Goal: Task Accomplishment & Management: Manage account settings

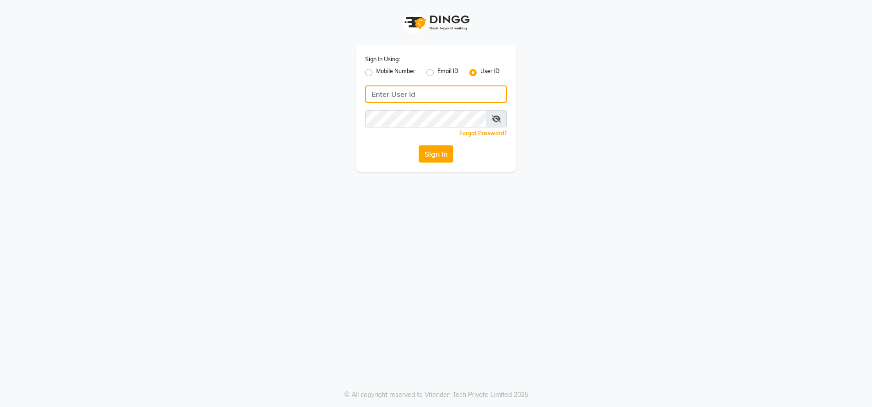
click at [419, 96] on input "Username" at bounding box center [436, 93] width 142 height 17
click at [398, 97] on input "ethinixexceptional" at bounding box center [436, 93] width 142 height 17
type input "ethinixexceptional"
click at [449, 151] on button "Sign In" at bounding box center [435, 153] width 35 height 17
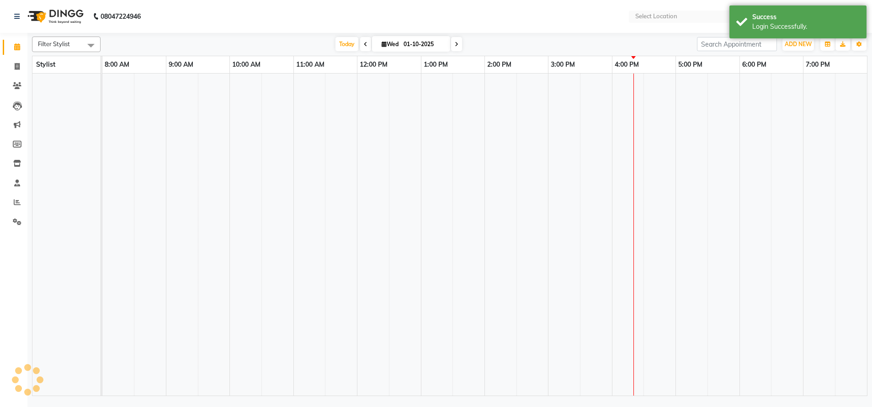
select select "en"
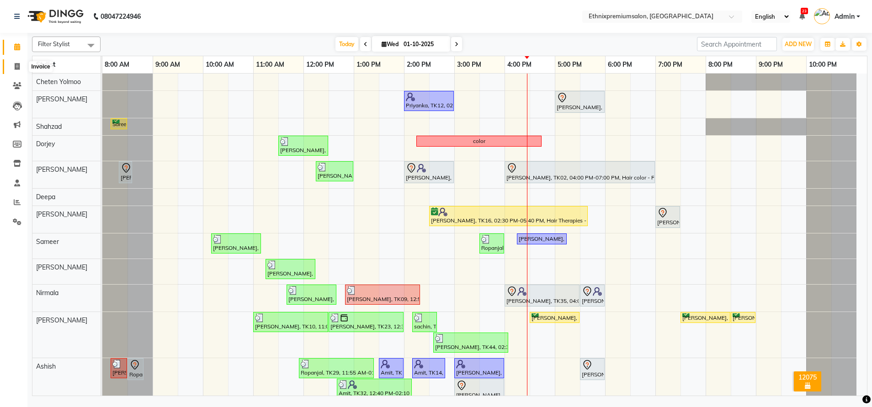
click at [18, 63] on icon at bounding box center [17, 66] width 5 height 7
select select "service"
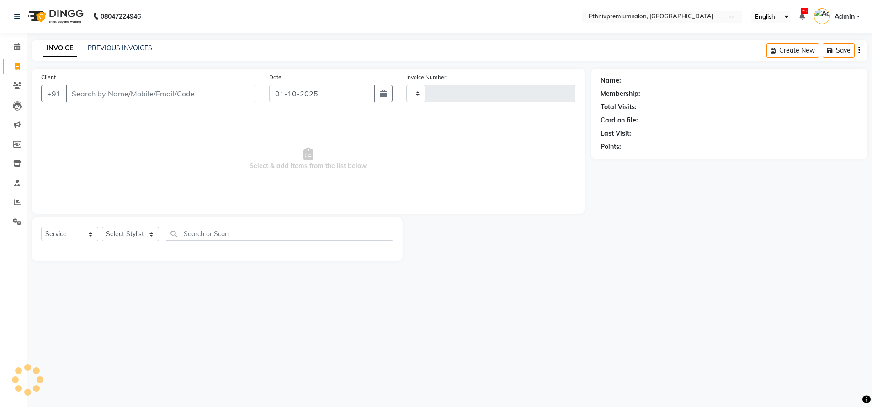
type input "11012"
select select "3625"
click at [114, 91] on input "Client" at bounding box center [161, 93] width 190 height 17
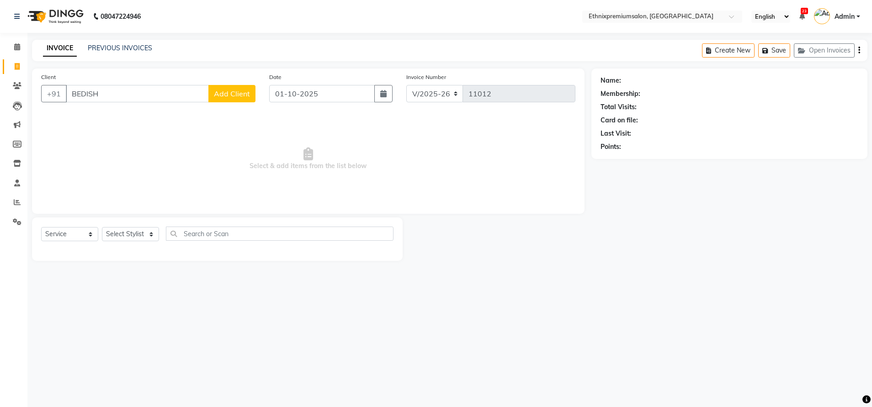
type input "BEDISH"
click at [108, 47] on link "PREVIOUS INVOICES" at bounding box center [120, 48] width 64 height 8
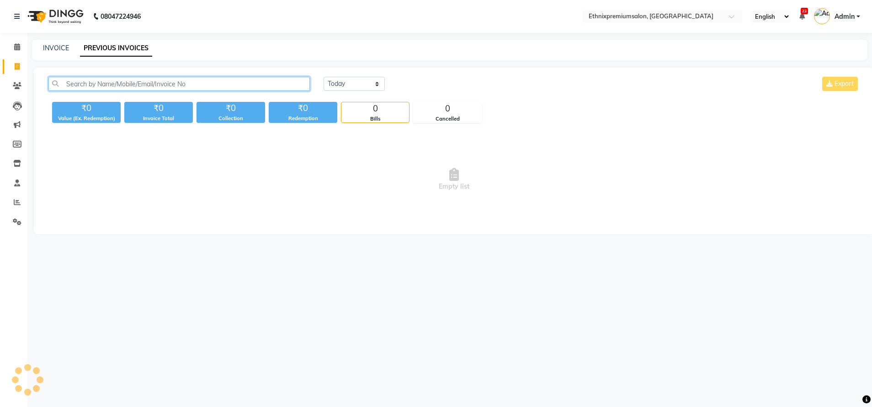
click at [118, 84] on input "text" at bounding box center [178, 84] width 261 height 14
type input "BEDI"
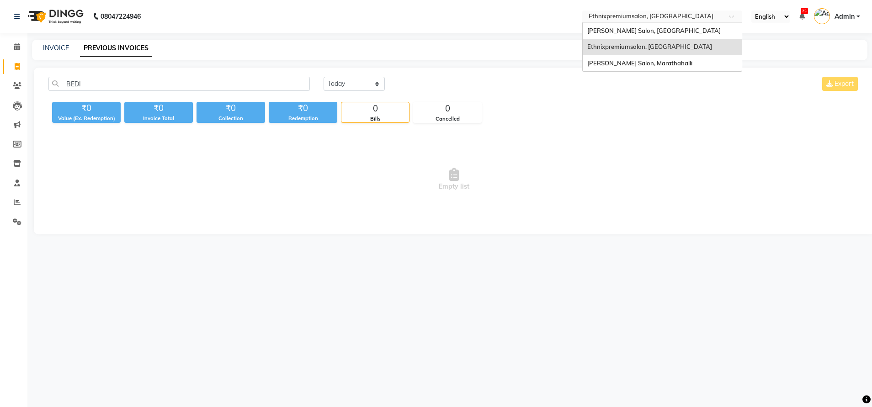
click at [625, 14] on input "text" at bounding box center [653, 17] width 132 height 9
click at [619, 27] on span "[PERSON_NAME] Salon, [GEOGRAPHIC_DATA]" at bounding box center [653, 30] width 133 height 7
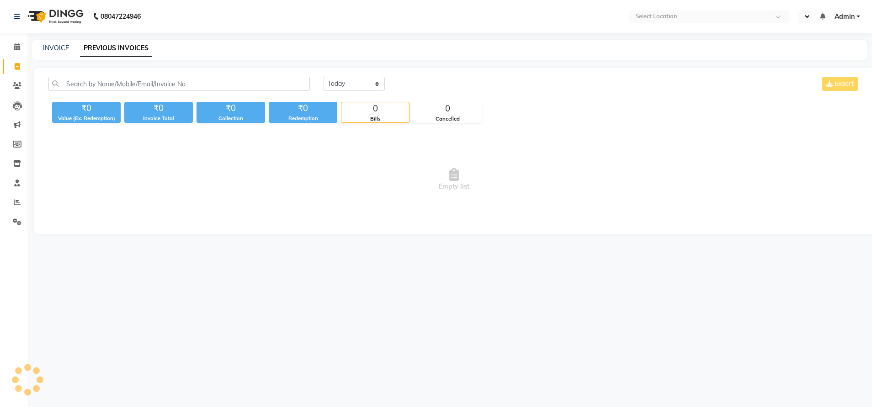
select select "en"
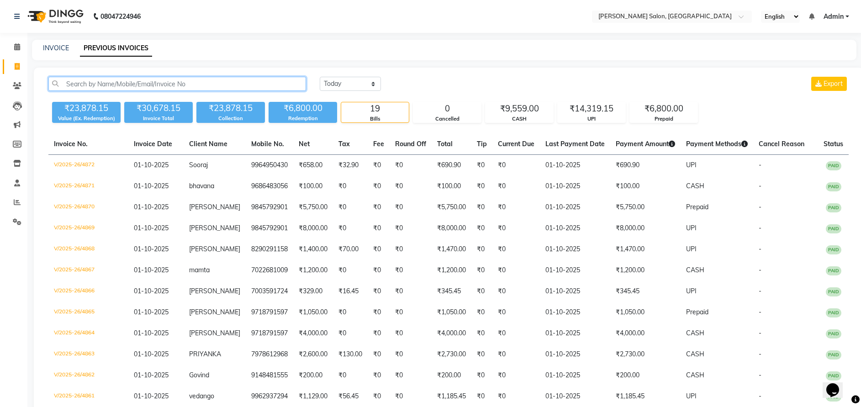
click at [86, 82] on input "text" at bounding box center [177, 84] width 258 height 14
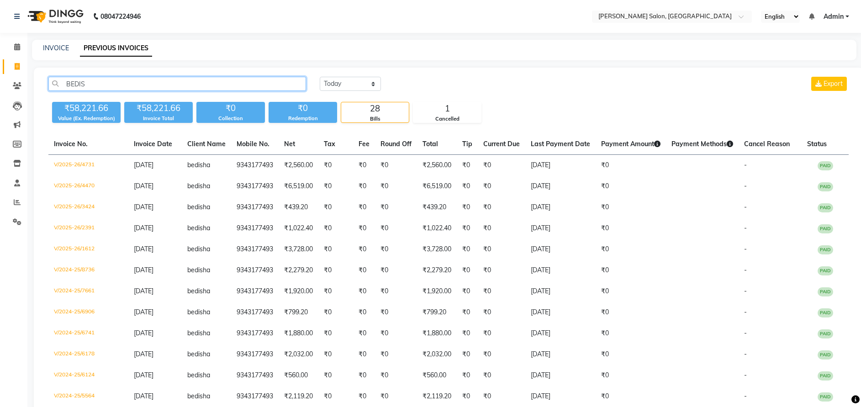
type input "BEDIS"
click at [13, 201] on span at bounding box center [17, 202] width 16 height 11
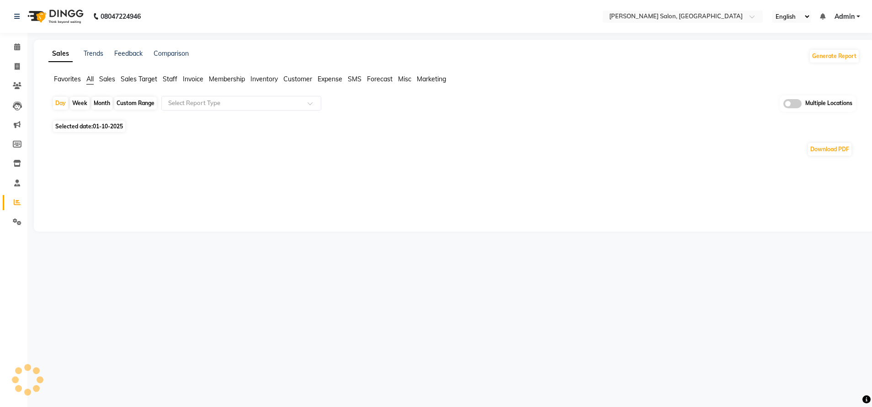
click at [169, 78] on span "Staff" at bounding box center [170, 79] width 15 height 8
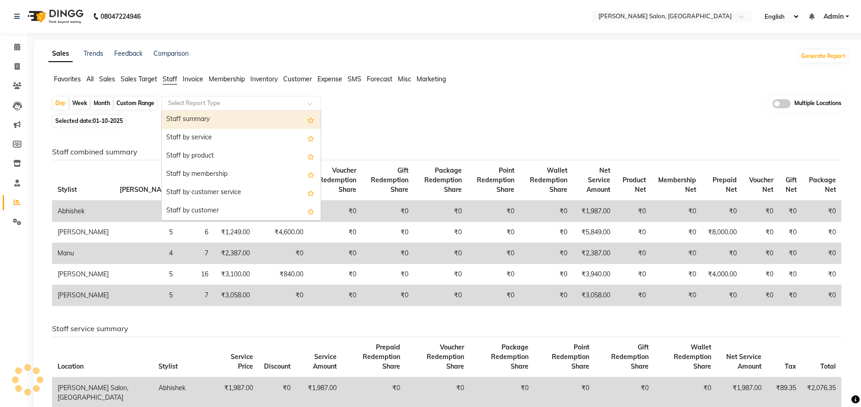
click at [237, 99] on input "text" at bounding box center [232, 103] width 132 height 9
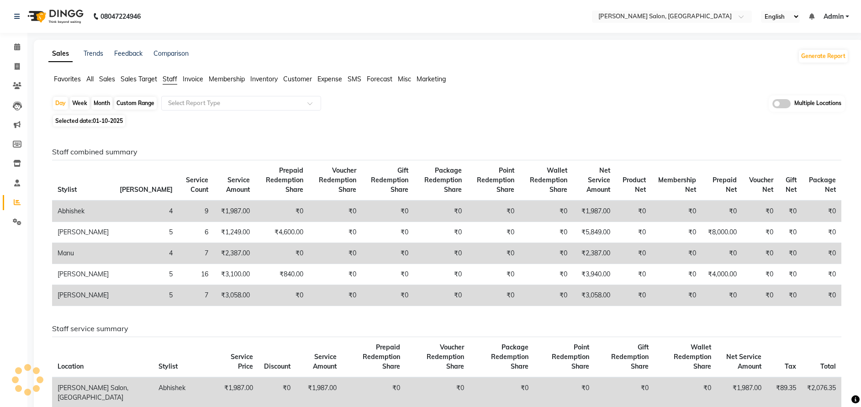
click at [109, 120] on span "01-10-2025" at bounding box center [108, 120] width 30 height 7
select select "10"
select select "2025"
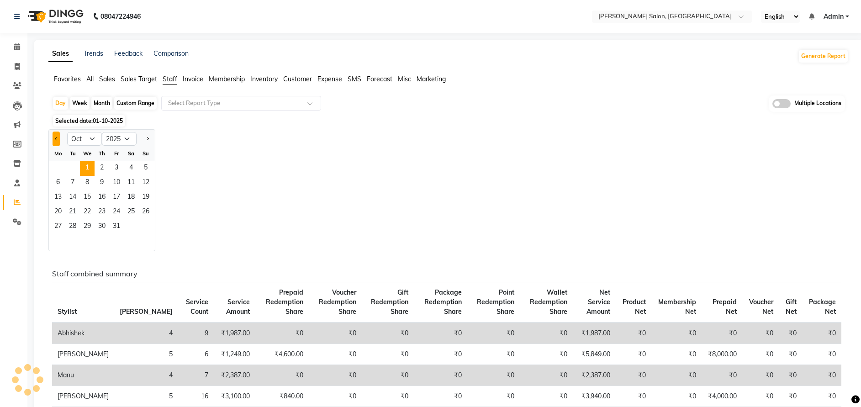
click at [57, 137] on span "Previous month" at bounding box center [56, 138] width 3 height 3
select select "9"
click at [57, 223] on span "29" at bounding box center [58, 227] width 15 height 15
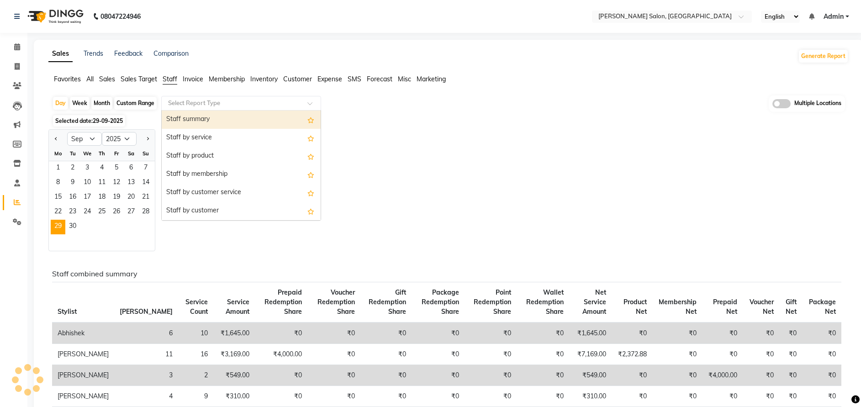
click at [215, 104] on input "text" at bounding box center [232, 103] width 132 height 9
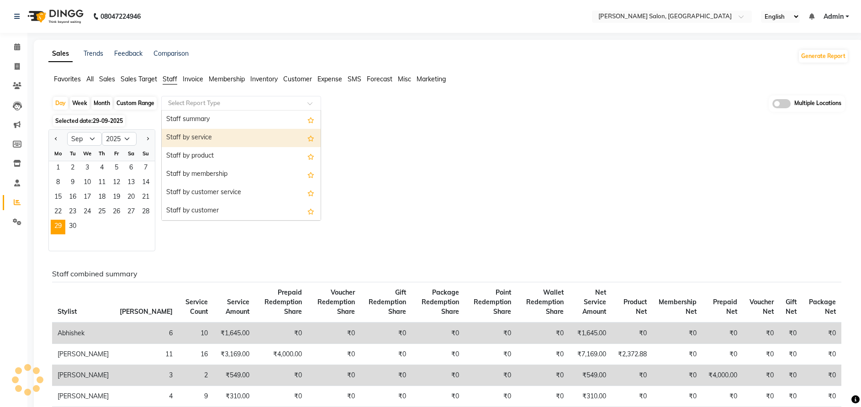
click at [215, 142] on div "Staff by service" at bounding box center [241, 138] width 159 height 18
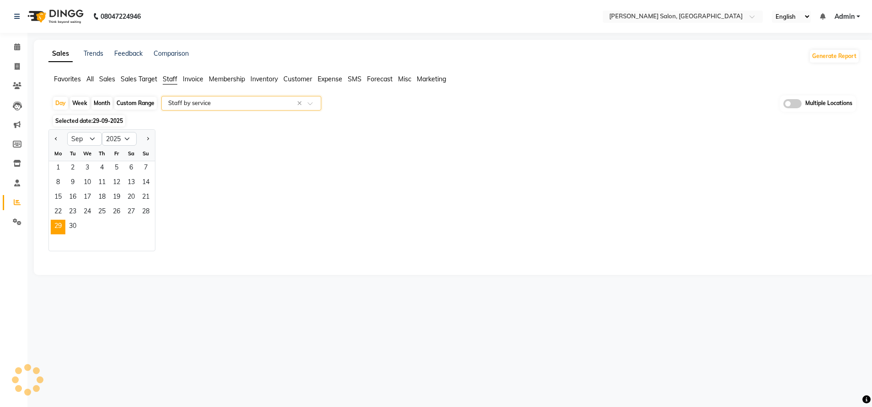
select select "full_report"
select select "csv"
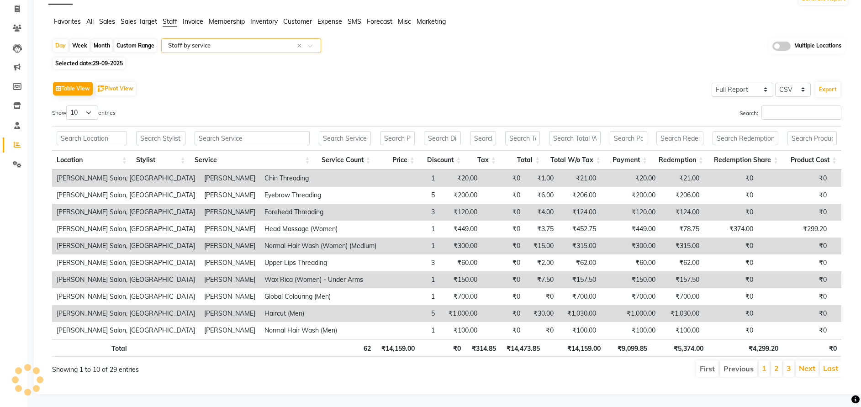
scroll to position [69, 0]
click at [84, 105] on select "10 25 50 100" at bounding box center [82, 112] width 32 height 14
select select "50"
click at [68, 105] on select "10 25 50 100" at bounding box center [82, 112] width 32 height 14
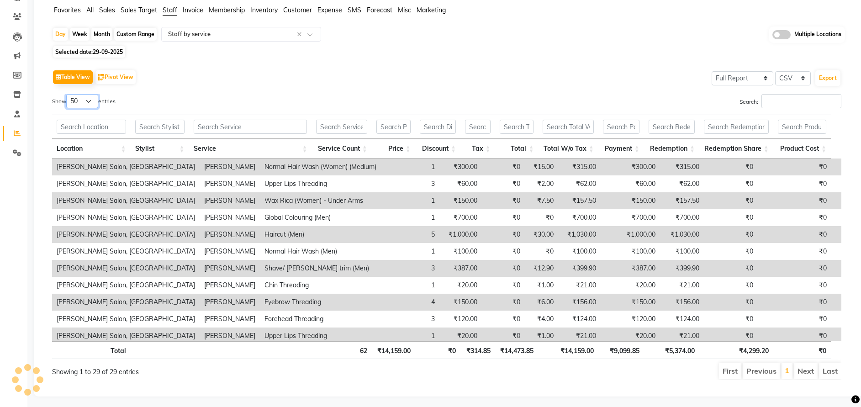
scroll to position [0, 0]
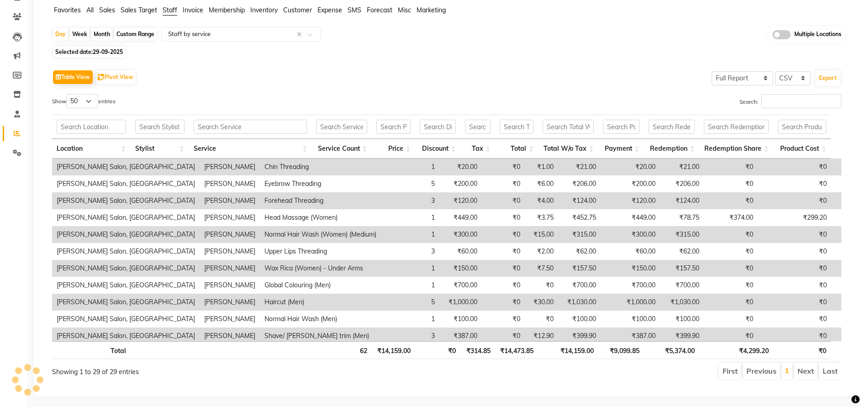
click at [222, 25] on app-reports "Favorites All Sales Sales Target Staff Invoice Membership Inventory Customer Ex…" at bounding box center [448, 196] width 811 height 382
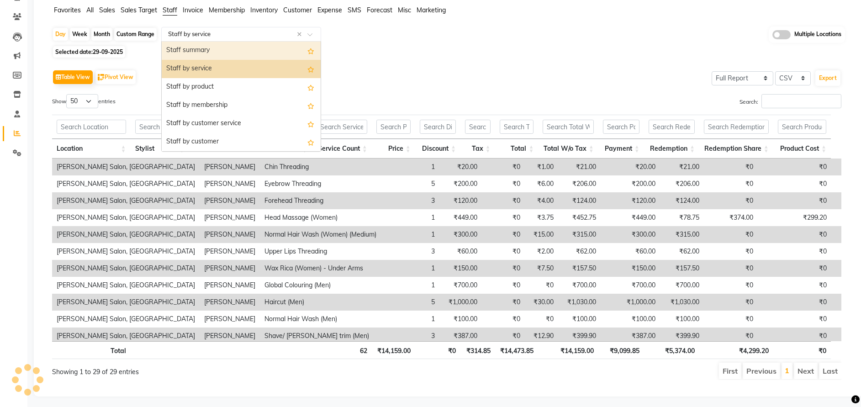
click at [202, 41] on ng-select "Select Report Type × Staff by service × Staff summary Staff by service Staff by…" at bounding box center [241, 34] width 160 height 15
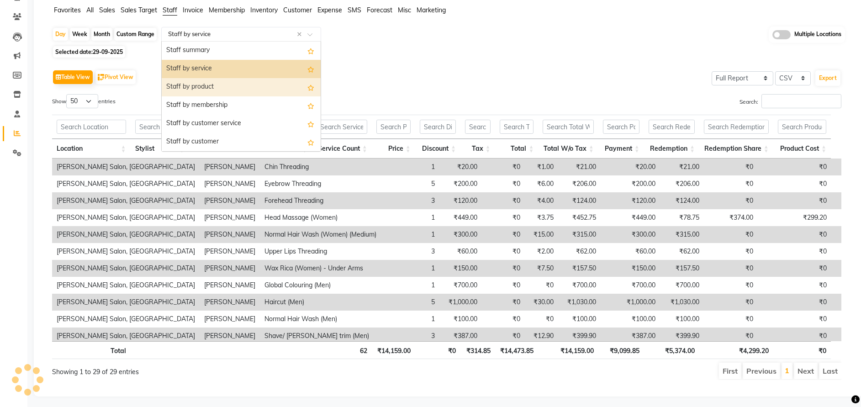
click at [208, 87] on div "Staff by product" at bounding box center [241, 87] width 159 height 18
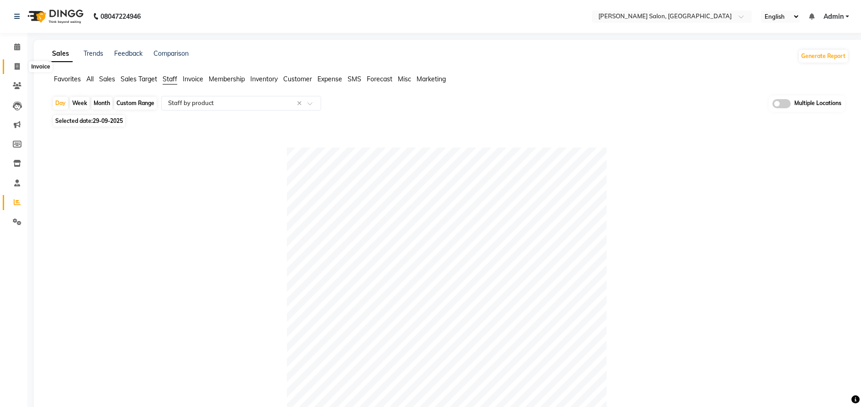
click at [18, 66] on icon at bounding box center [17, 66] width 5 height 7
select select "service"
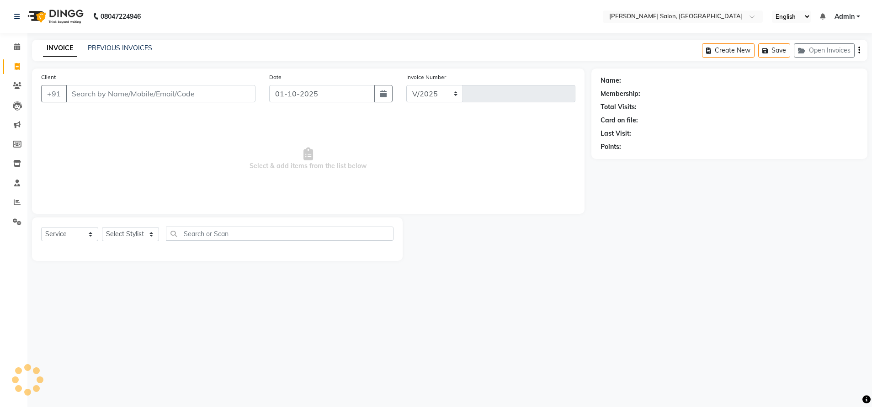
select select "4781"
type input "4875"
click at [138, 44] on link "PREVIOUS INVOICES" at bounding box center [120, 48] width 64 height 8
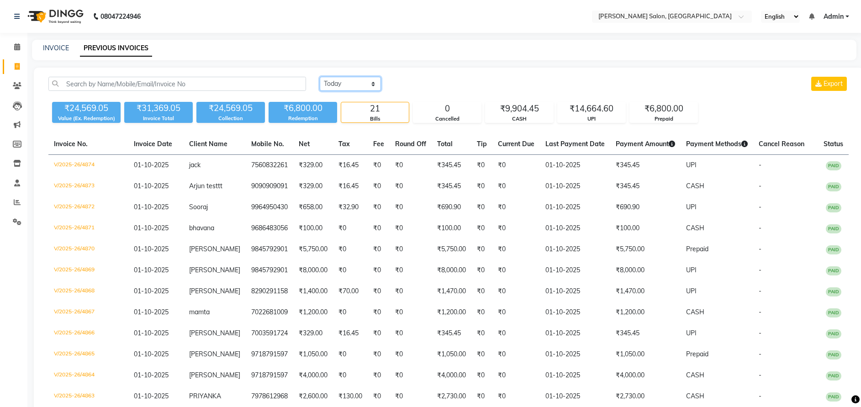
click at [342, 85] on select "[DATE] [DATE] Custom Range" at bounding box center [350, 84] width 61 height 14
select select "range"
click at [320, 77] on select "[DATE] [DATE] Custom Range" at bounding box center [350, 84] width 61 height 14
click at [420, 85] on input "01-10-2025" at bounding box center [425, 84] width 64 height 13
select select "10"
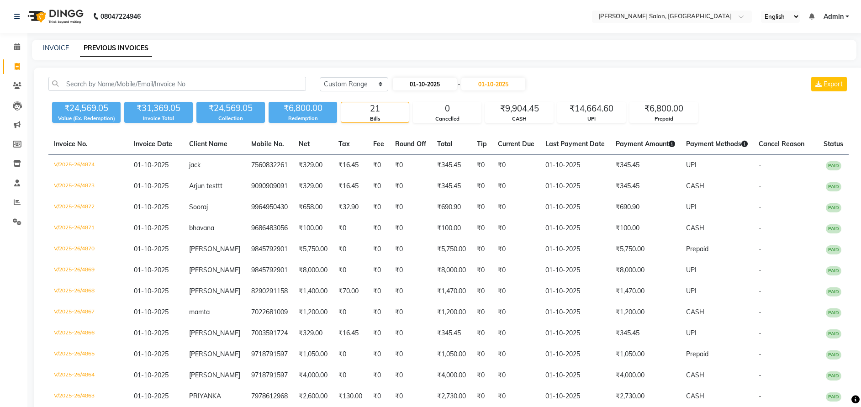
select select "2025"
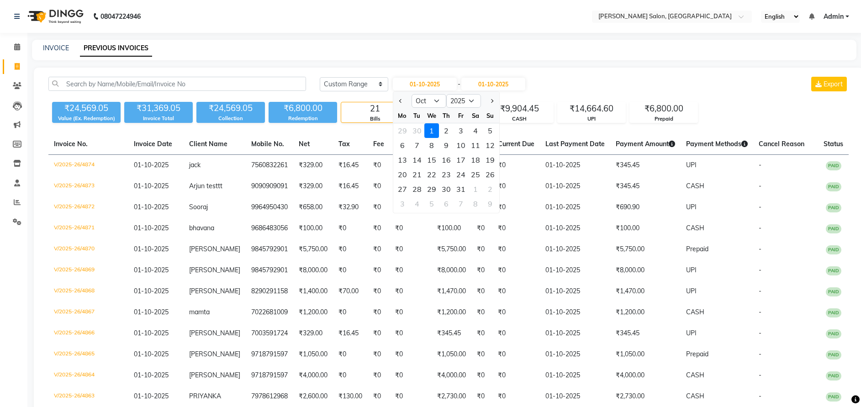
click at [396, 100] on div at bounding box center [402, 101] width 18 height 15
click at [401, 101] on span "Previous month" at bounding box center [401, 101] width 4 height 4
select select "9"
click at [403, 130] on div "1" at bounding box center [402, 130] width 15 height 15
type input "01-09-2025"
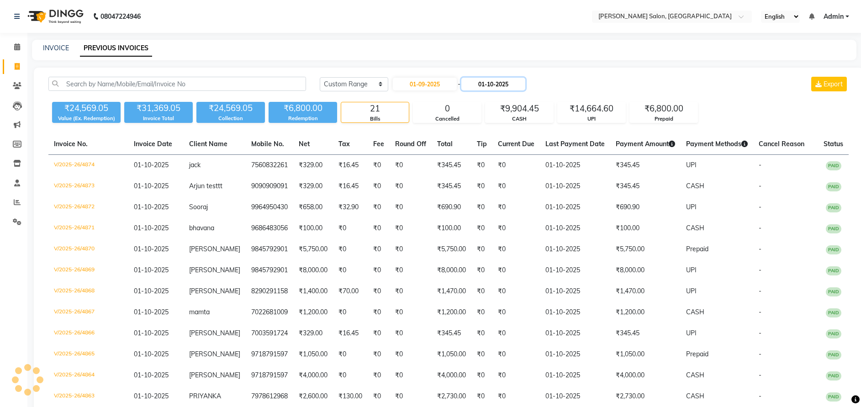
click at [497, 84] on input "01-10-2025" at bounding box center [493, 84] width 64 height 13
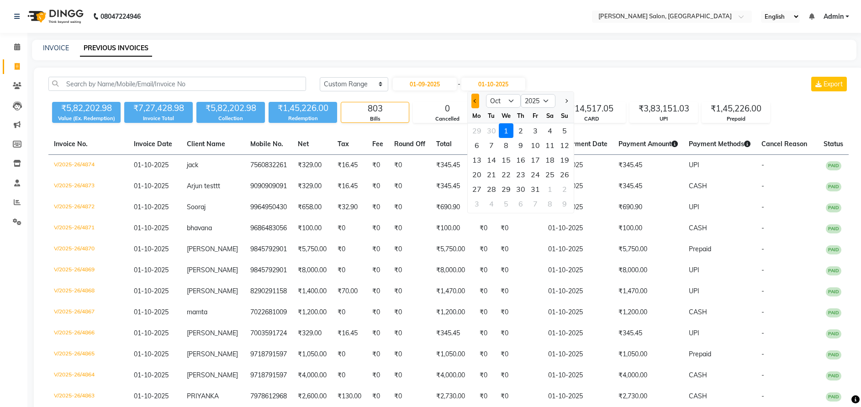
click at [477, 103] on button "Previous month" at bounding box center [475, 101] width 8 height 15
select select "9"
click at [497, 182] on div "30" at bounding box center [491, 189] width 15 height 15
type input "[DATE]"
